Goal: Transaction & Acquisition: Purchase product/service

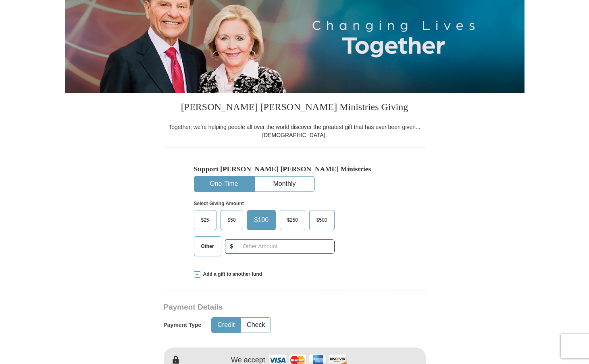
scroll to position [111, 0]
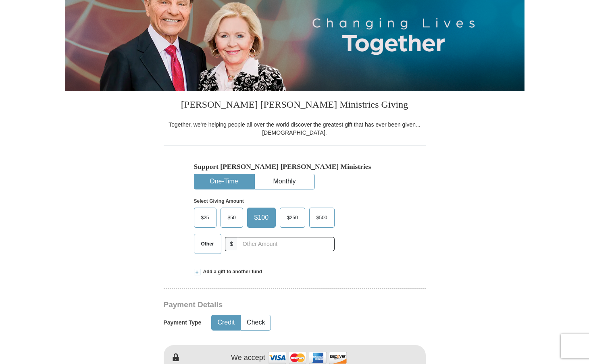
click at [207, 244] on span "Other" at bounding box center [207, 244] width 21 height 12
click at [0, 0] on input "Other" at bounding box center [0, 0] width 0 height 0
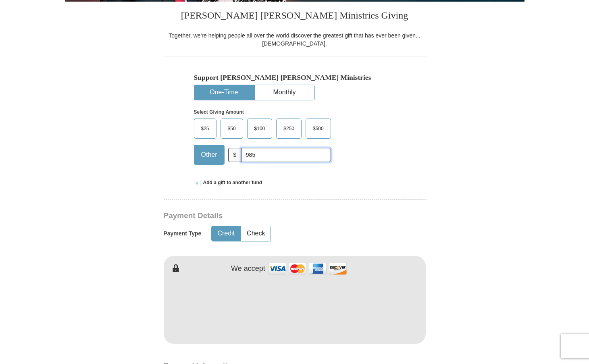
scroll to position [334, 0]
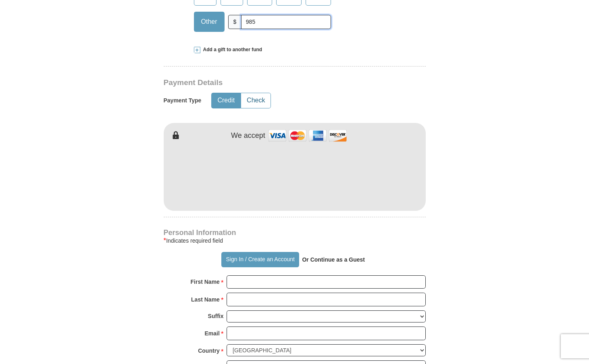
type input "985"
click at [252, 102] on button "Check" at bounding box center [255, 100] width 29 height 15
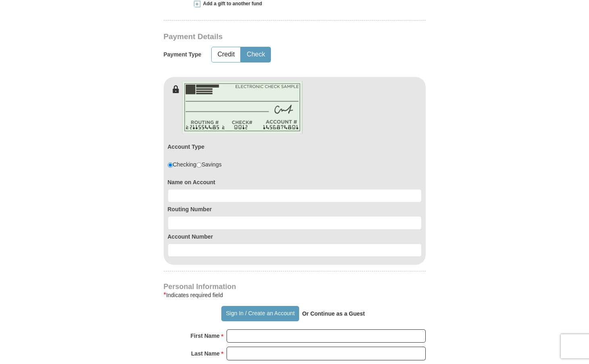
scroll to position [384, 0]
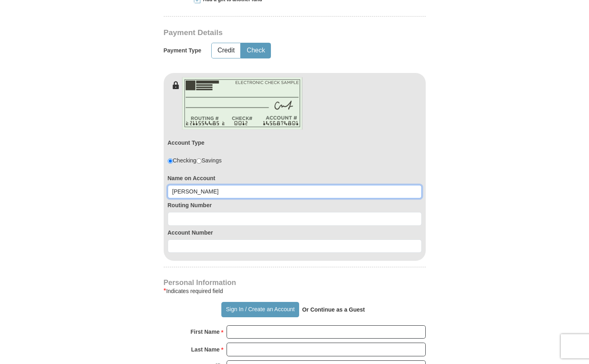
type input "Tracy Smith"
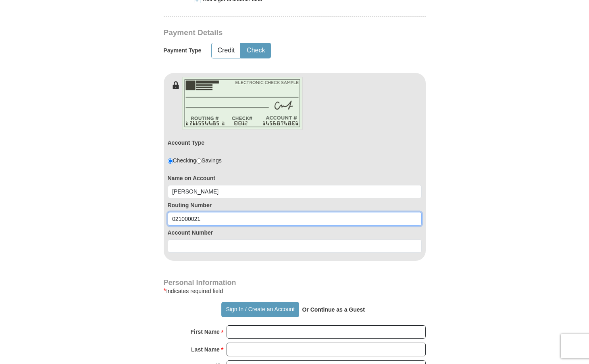
type input "021000021"
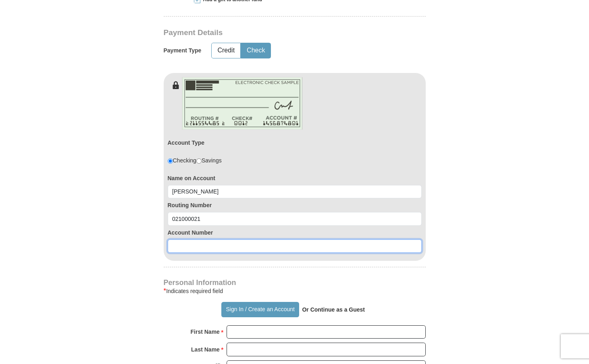
click at [219, 242] on input at bounding box center [295, 247] width 254 height 14
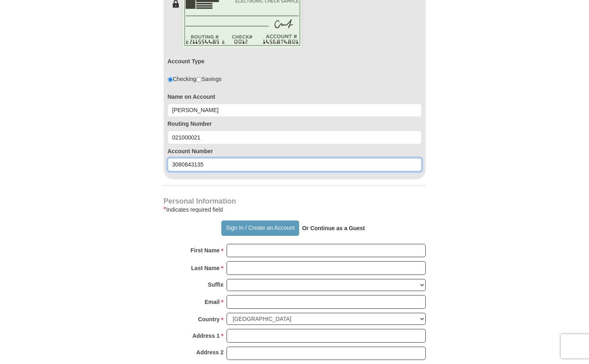
scroll to position [478, 0]
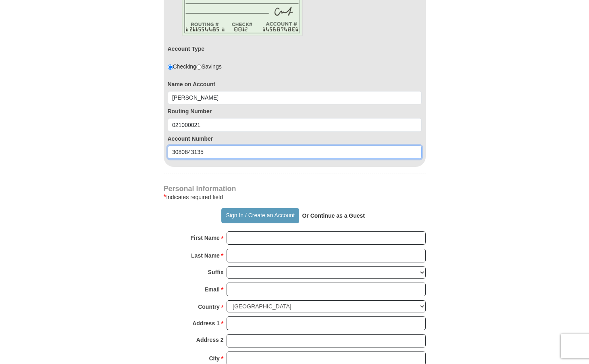
type input "3080843135"
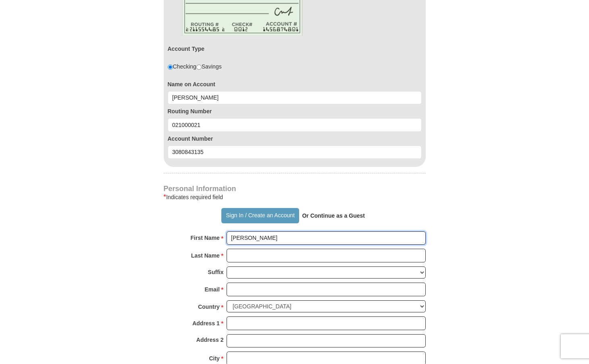
type input "Tracy"
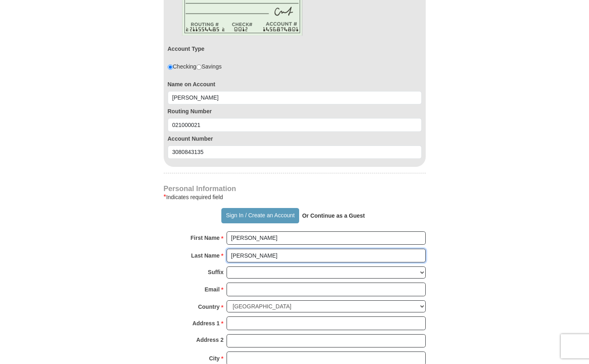
type input "Smith"
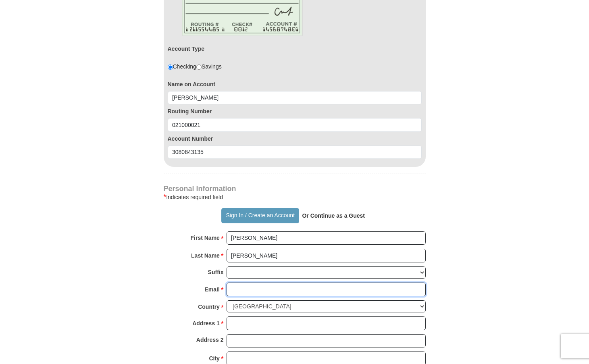
type input "trinette39@gmail.com"
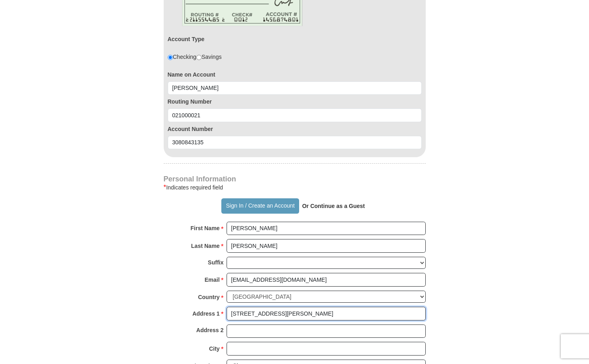
scroll to position [509, 0]
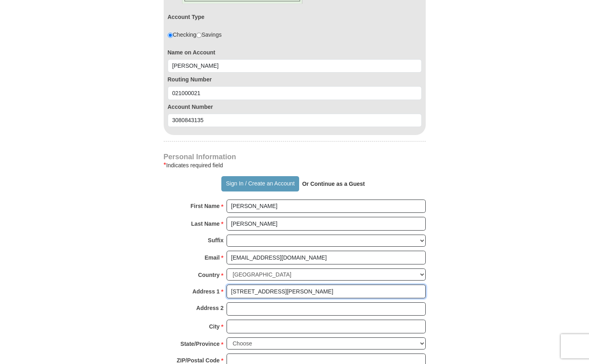
type input "3334 Giles Place"
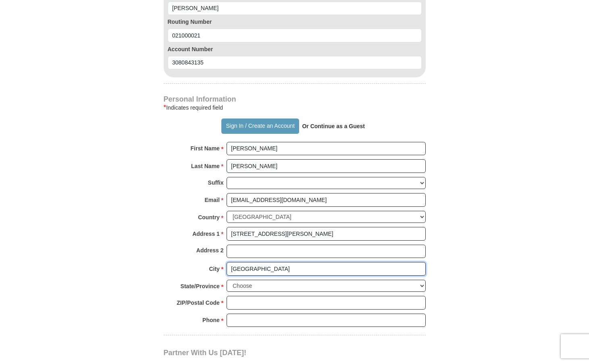
scroll to position [571, 0]
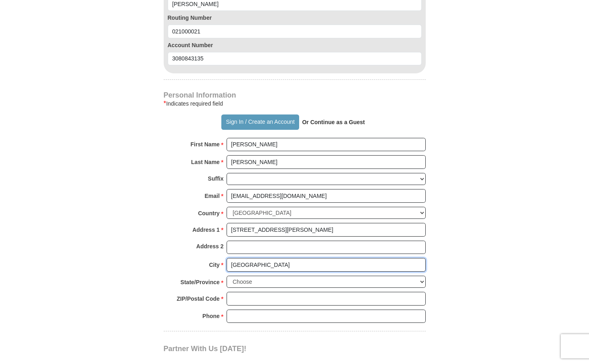
type input "Bronx"
select select "NY"
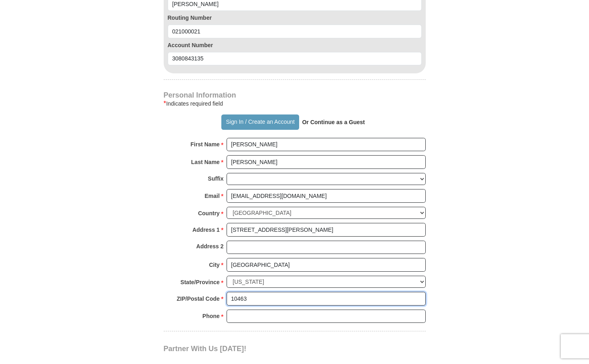
type input "10463"
type input "64628648"
type input "6462864826"
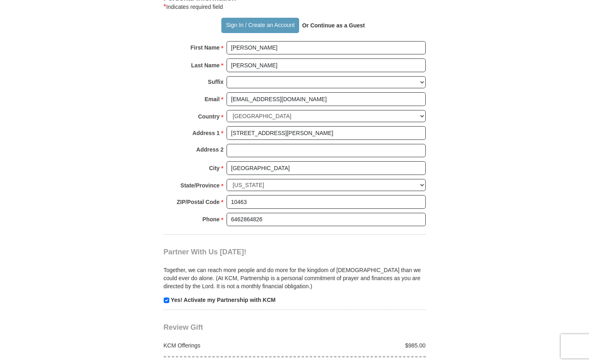
scroll to position [713, 0]
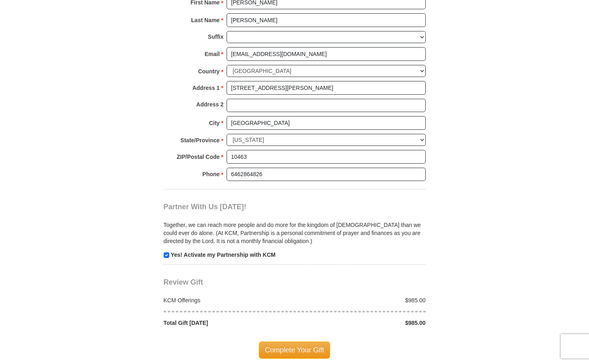
click at [165, 252] on input "checkbox" at bounding box center [167, 255] width 6 height 6
checkbox input "false"
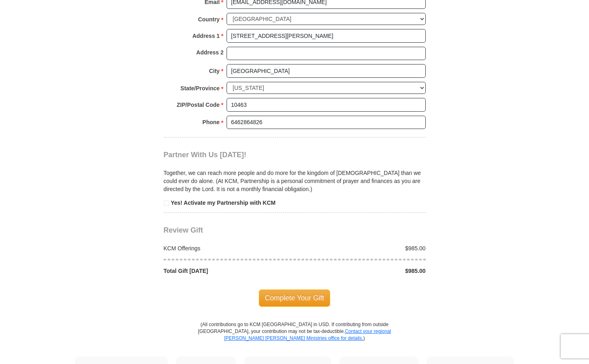
scroll to position [768, 0]
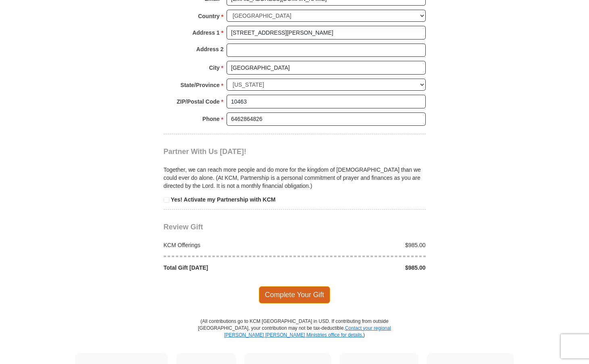
click at [280, 286] on span "Complete Your Gift" at bounding box center [294, 294] width 71 height 17
